Goal: Information Seeking & Learning: Learn about a topic

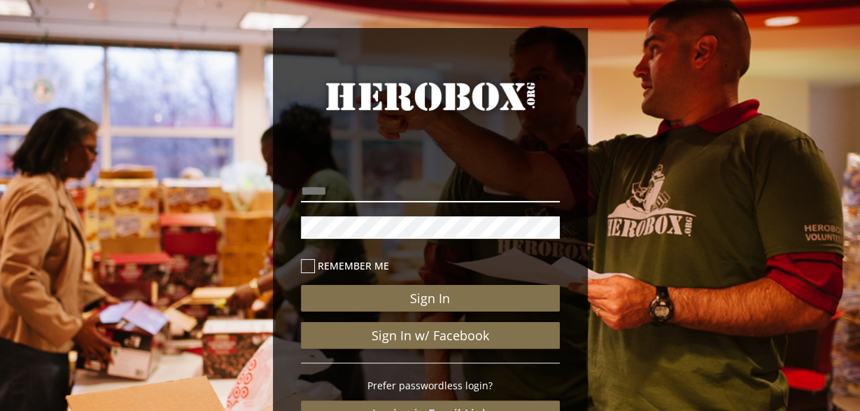
click at [414, 188] on input "email" at bounding box center [430, 191] width 259 height 22
type input "**********"
click at [301, 285] on button "Sign In" at bounding box center [430, 298] width 259 height 27
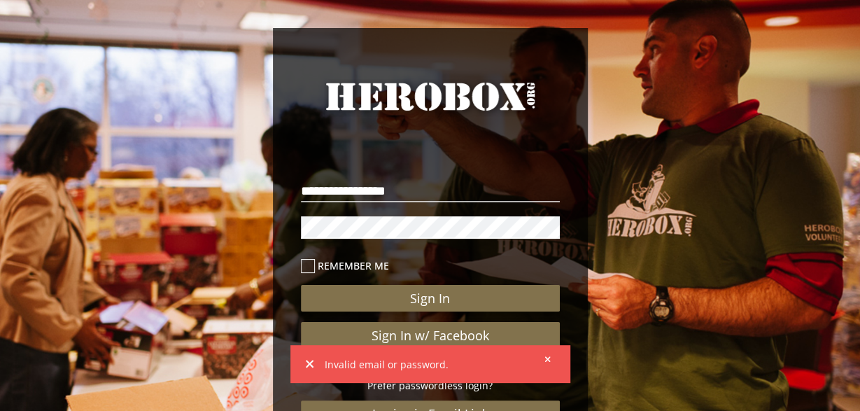
click at [547, 356] on icon at bounding box center [547, 359] width 6 height 8
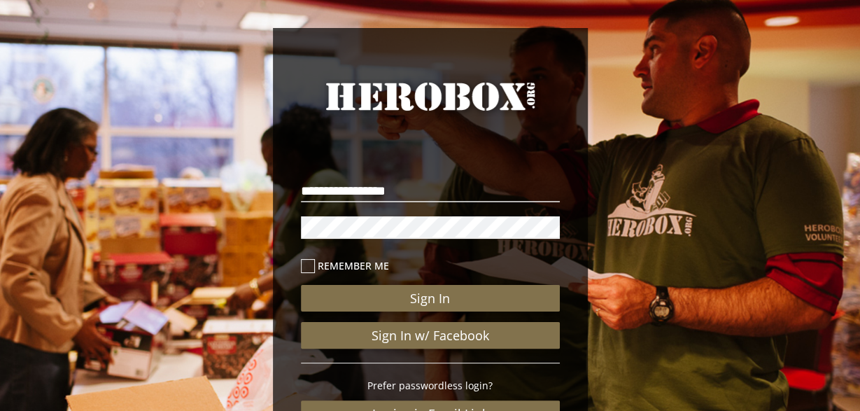
click at [301, 285] on button "Sign In" at bounding box center [430, 298] width 259 height 27
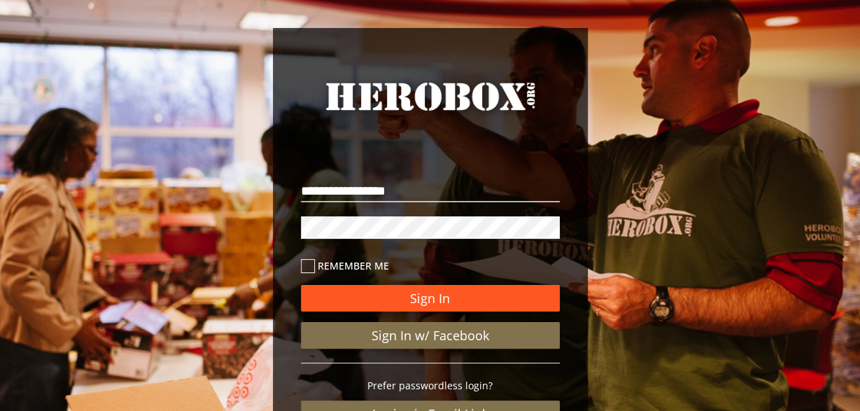
click at [445, 302] on button "Sign In" at bounding box center [430, 298] width 259 height 27
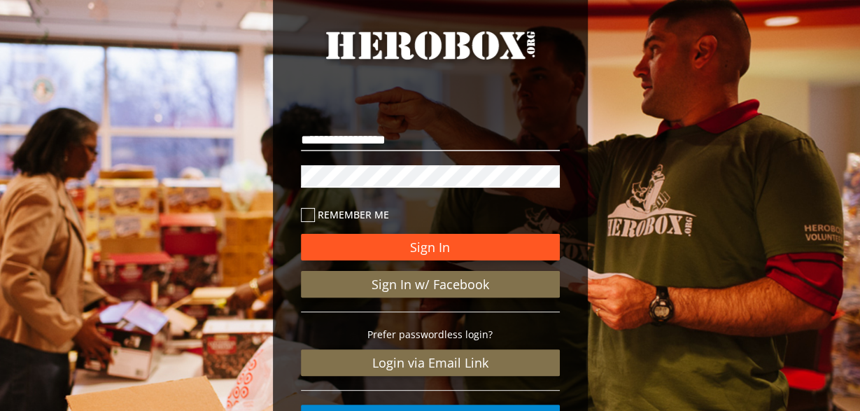
scroll to position [47, 0]
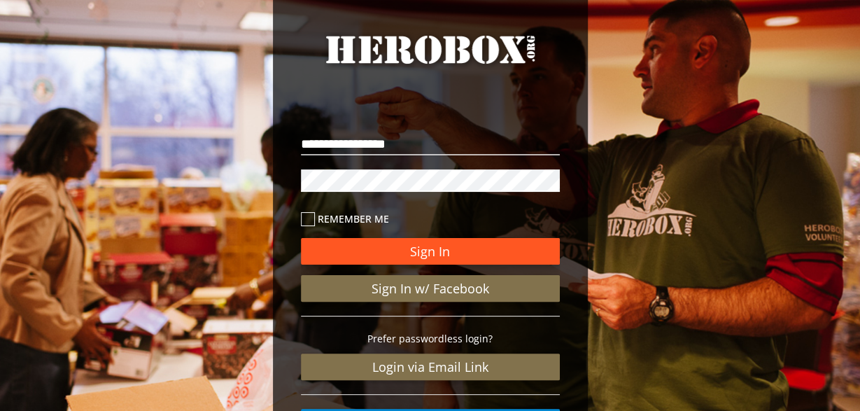
click at [388, 257] on button "Sign In" at bounding box center [430, 251] width 259 height 27
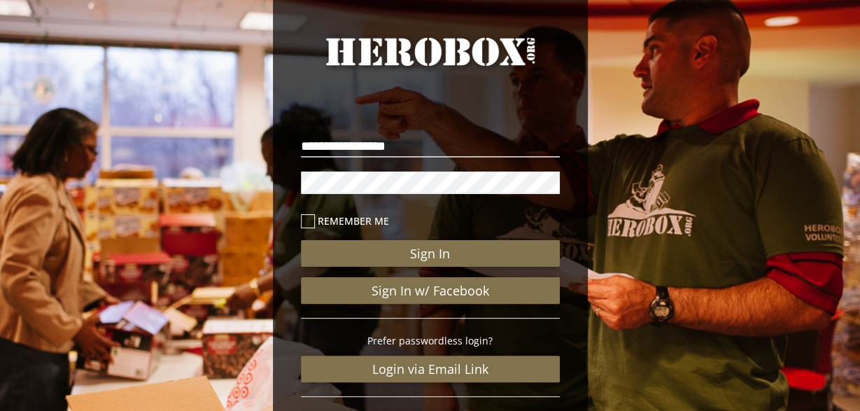
scroll to position [45, 0]
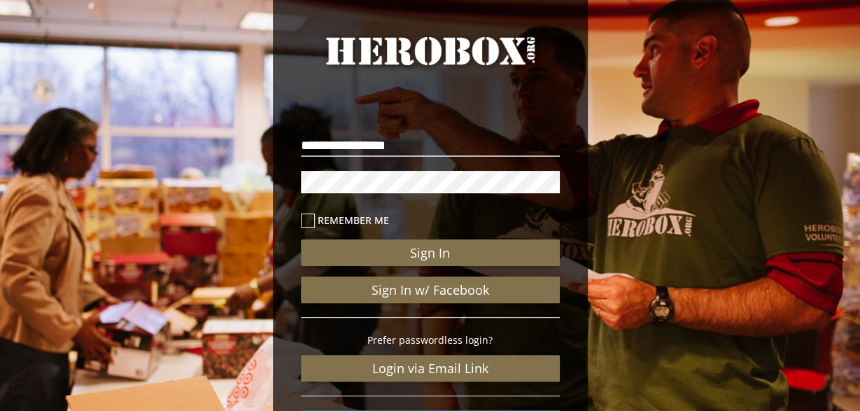
click at [306, 222] on icon at bounding box center [308, 220] width 14 height 14
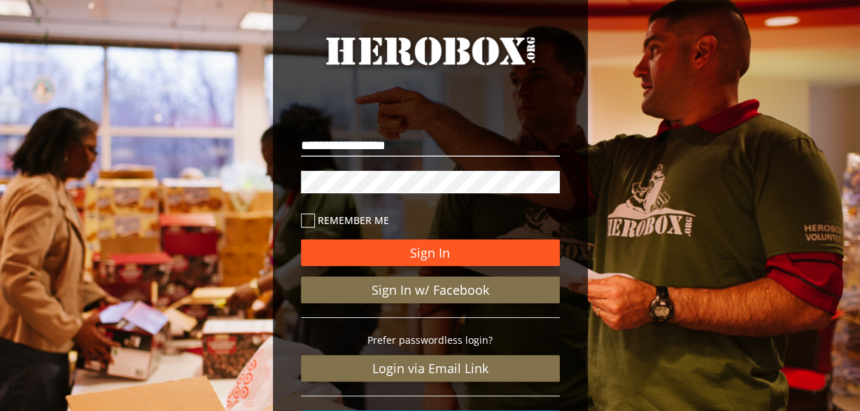
click at [400, 255] on button "Sign In" at bounding box center [430, 252] width 259 height 27
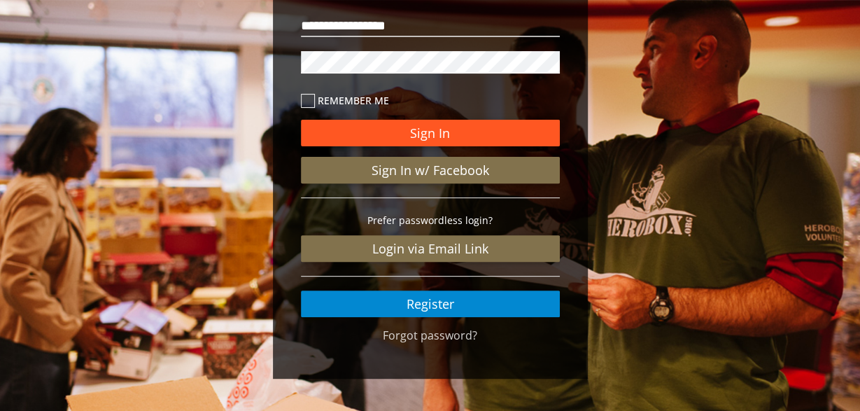
scroll to position [165, 0]
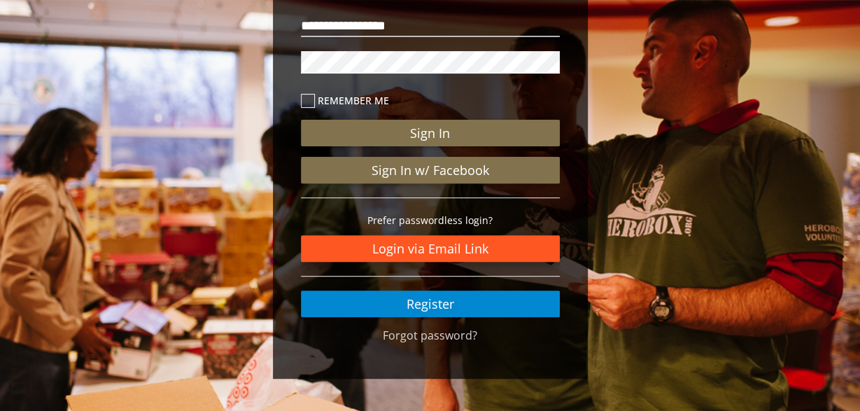
click at [411, 243] on link "Login via Email Link" at bounding box center [430, 248] width 259 height 27
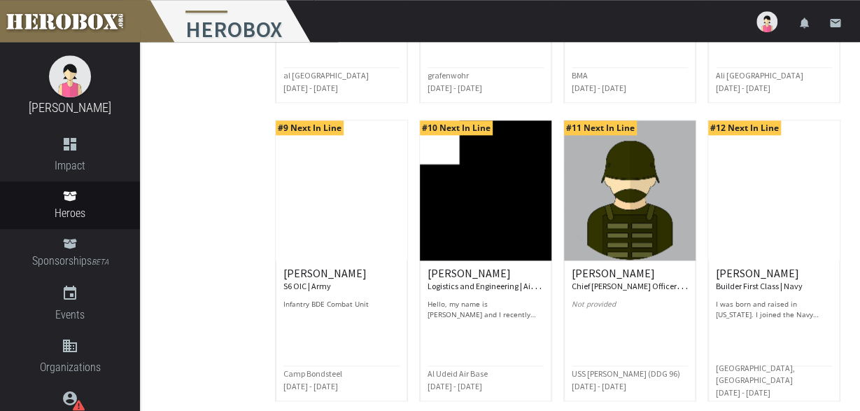
scroll to position [762, 0]
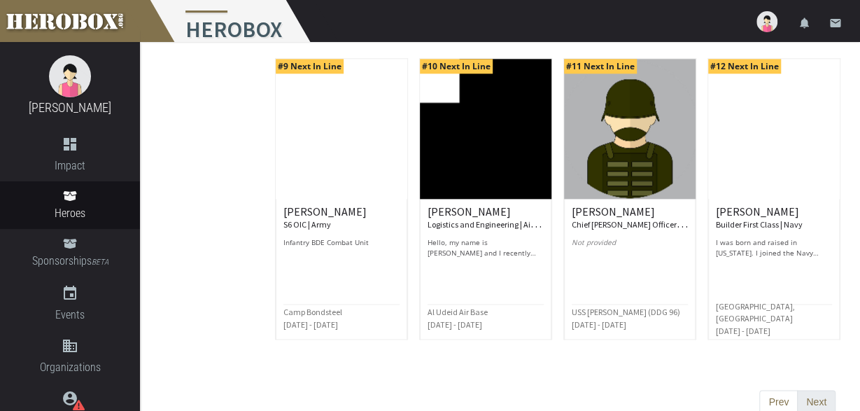
click at [820, 390] on button "Next" at bounding box center [816, 402] width 38 height 25
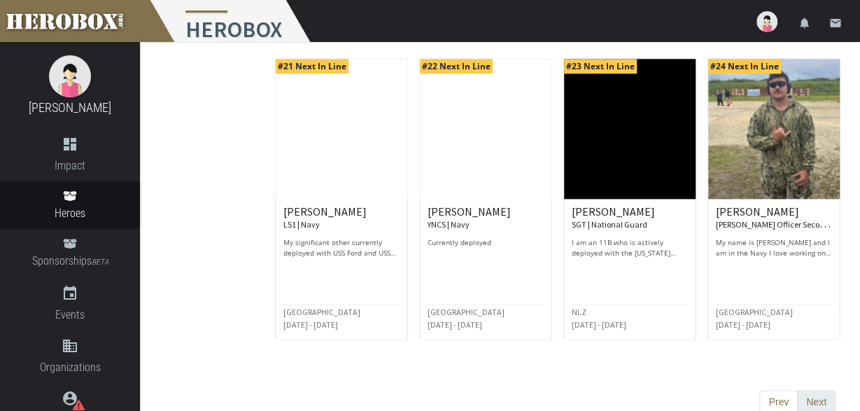
click at [821, 390] on button "Next" at bounding box center [816, 402] width 38 height 25
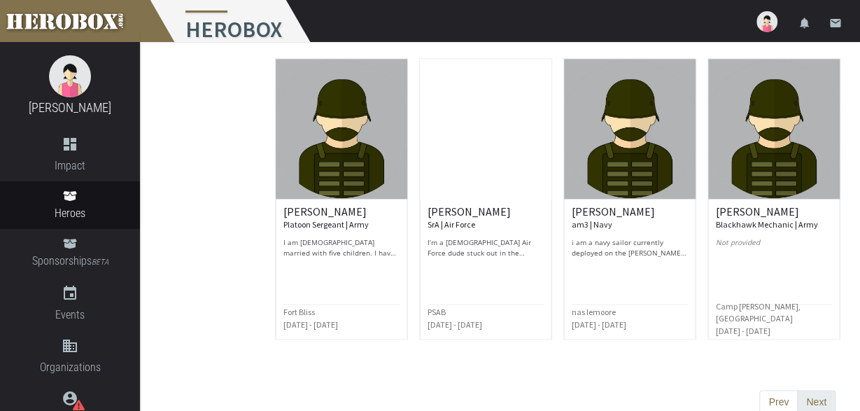
click at [820, 390] on button "Next" at bounding box center [816, 402] width 38 height 25
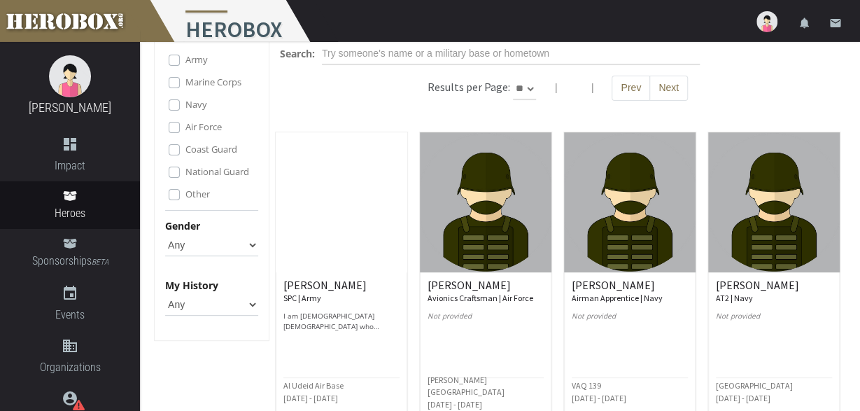
scroll to position [0, 0]
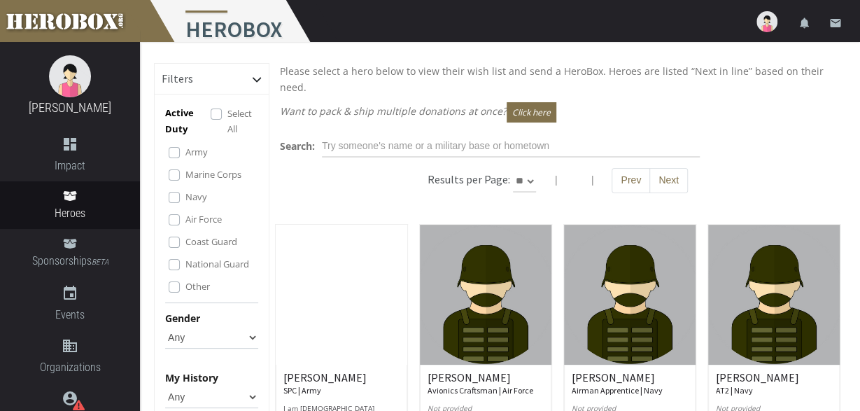
click at [523, 170] on select "** ** **" at bounding box center [525, 181] width 24 height 22
click at [534, 170] on select "** ** **" at bounding box center [525, 181] width 24 height 22
select select "*********"
click option "**" at bounding box center [0, 0] width 0 height 0
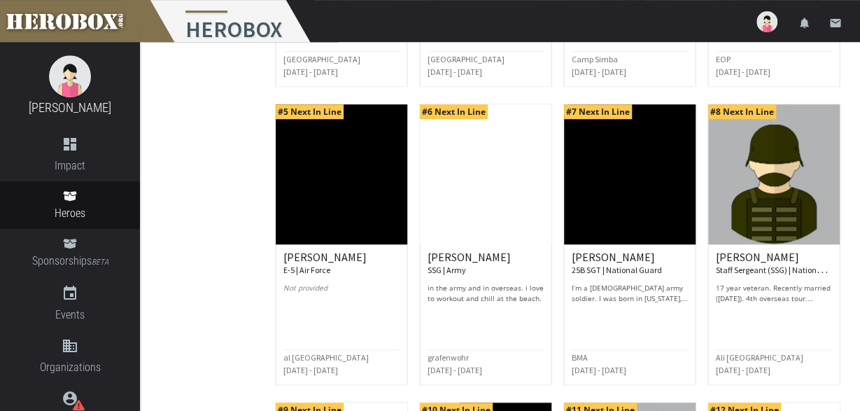
scroll to position [416, 0]
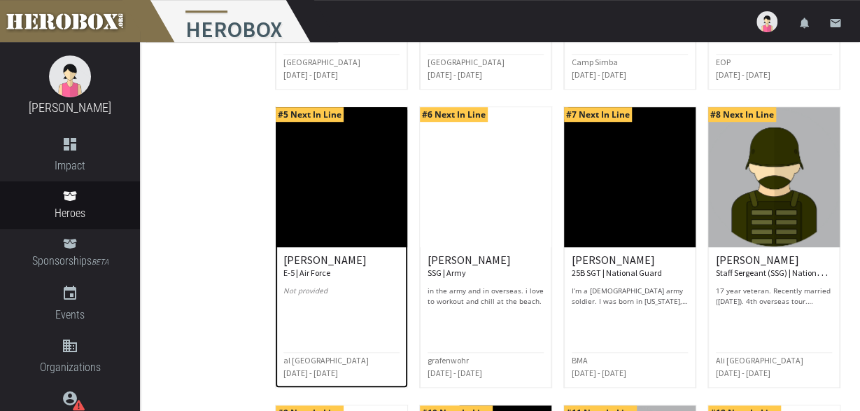
click at [331, 206] on img at bounding box center [342, 177] width 132 height 140
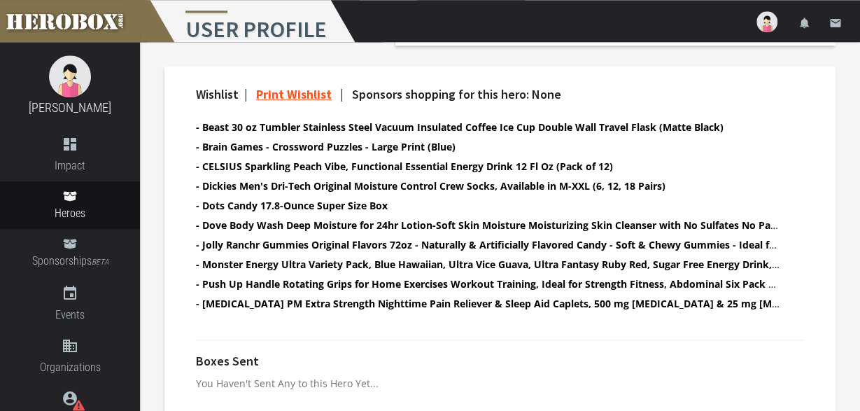
scroll to position [386, 0]
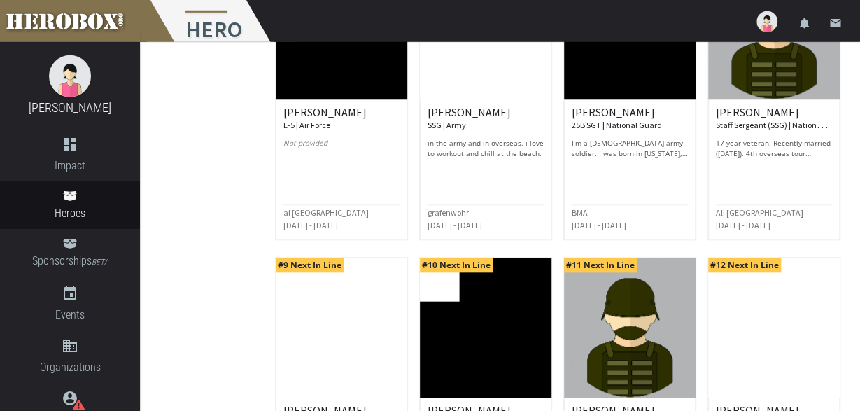
scroll to position [564, 0]
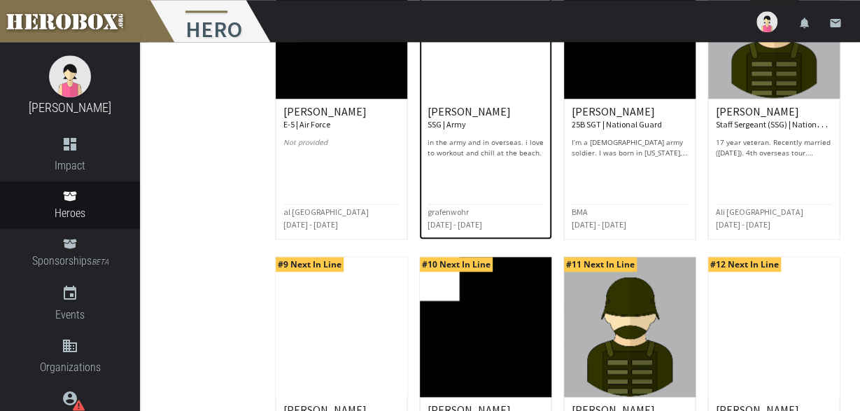
click at [498, 169] on div "[PERSON_NAME] SSG | Army in the army and in overseas. i love to workout and chi…" at bounding box center [486, 155] width 116 height 98
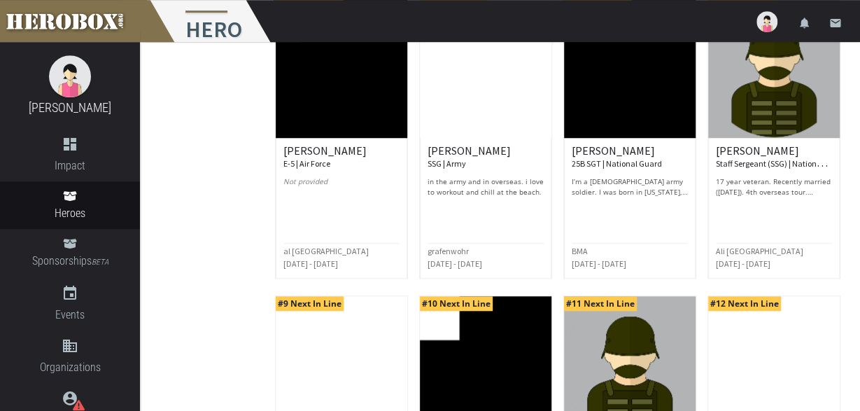
scroll to position [526, 0]
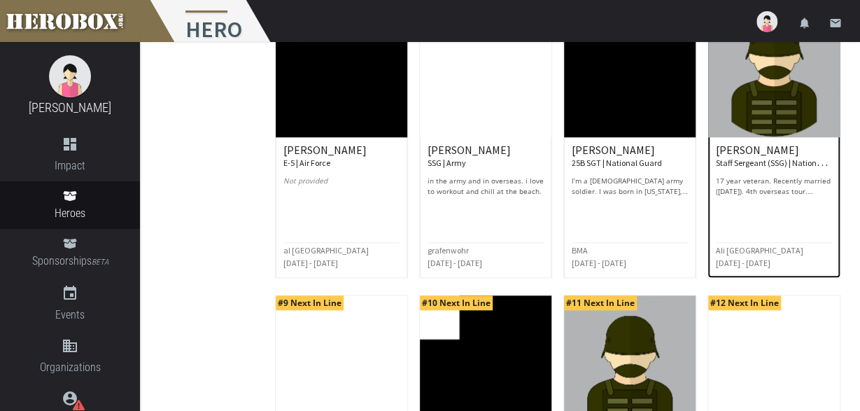
click at [803, 176] on p "17 year veteran. Recently married ([DATE]). 4th overseas tour. Aviation Operati…" at bounding box center [774, 186] width 116 height 21
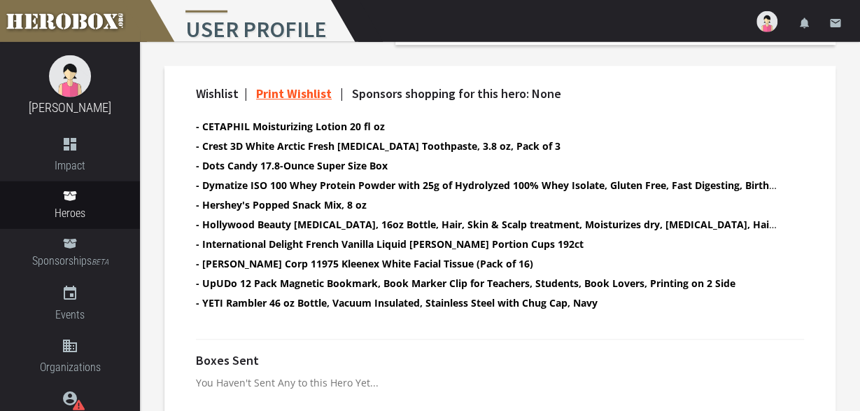
scroll to position [442, 0]
